Goal: Task Accomplishment & Management: Complete application form

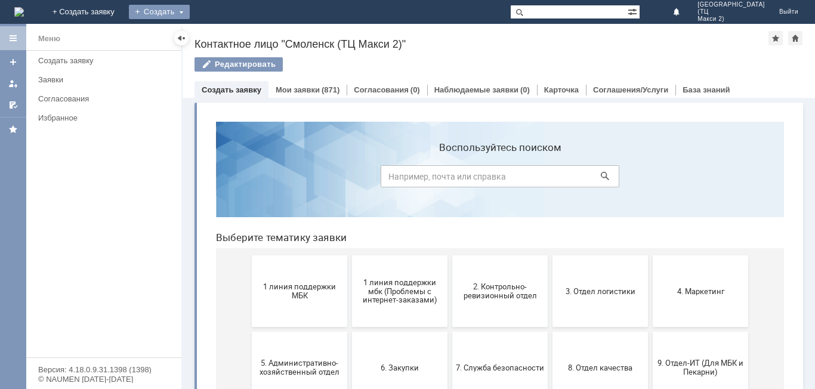
click at [190, 13] on div "Создать" at bounding box center [159, 12] width 61 height 14
click at [222, 37] on link "Заявка" at bounding box center [176, 36] width 91 height 14
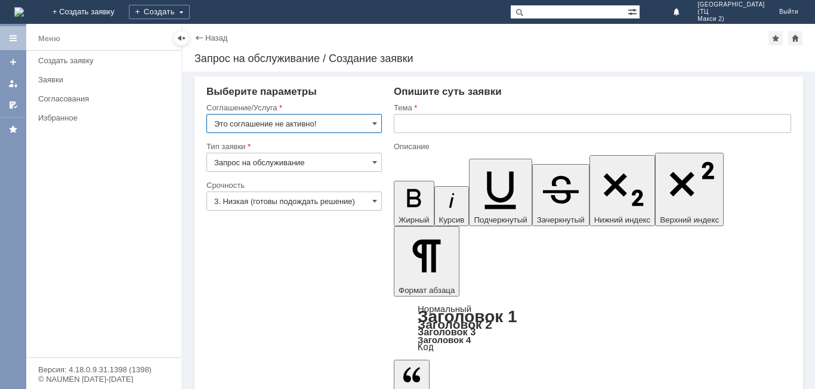
click at [326, 122] on input "Это соглашение не активно!" at bounding box center [293, 123] width 175 height 19
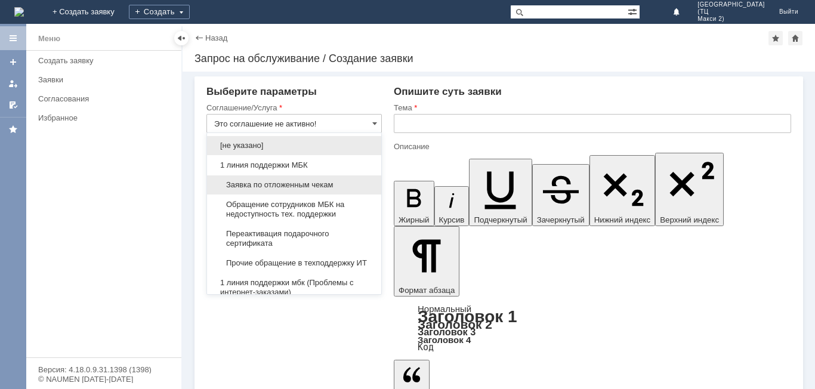
click at [310, 192] on div "Заявка по отложенным чекам" at bounding box center [294, 184] width 174 height 19
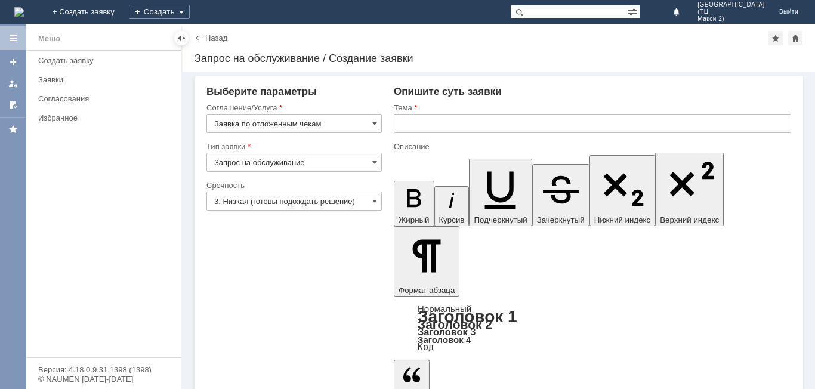
type input "Заявка по отложенным чекам"
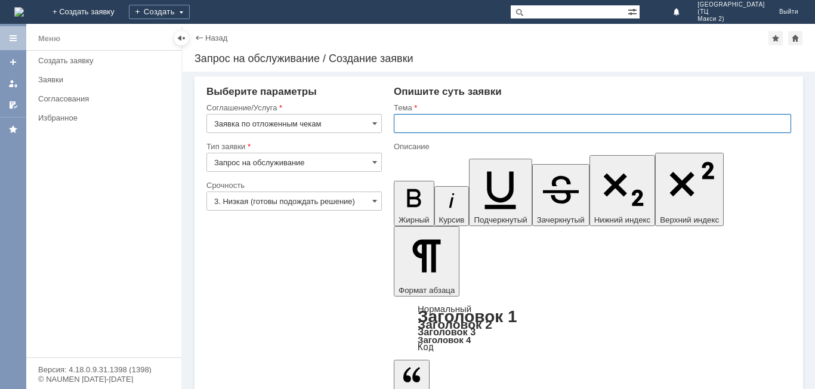
click at [457, 128] on input "text" at bounding box center [592, 123] width 397 height 19
type input "Отложенные чеки"
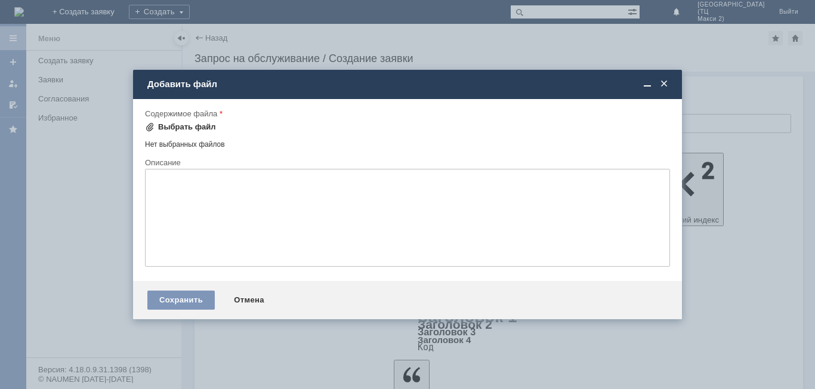
click at [202, 129] on div "Выбрать файл" at bounding box center [187, 127] width 58 height 10
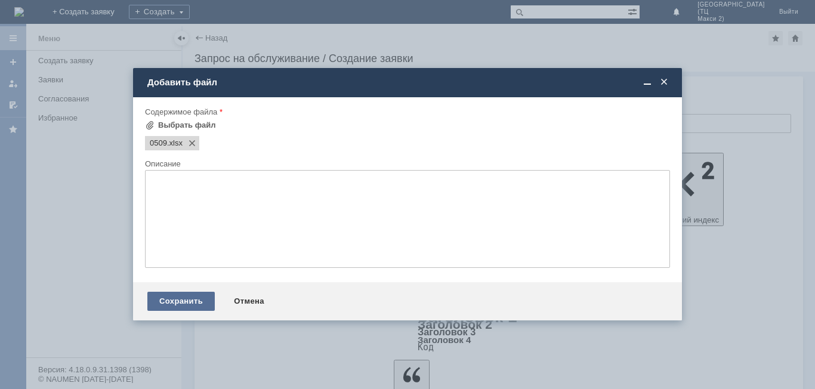
click at [178, 299] on div "Сохранить" at bounding box center [180, 301] width 67 height 19
